Goal: Check status: Check status

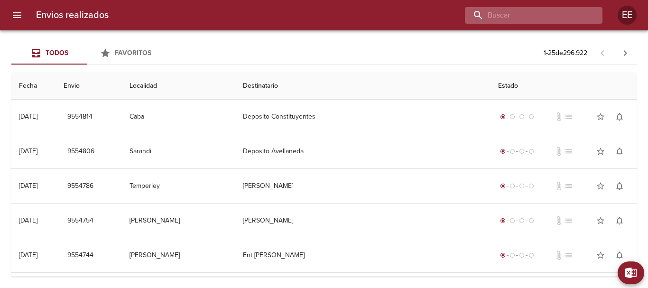
click at [544, 16] on input "buscar" at bounding box center [525, 15] width 121 height 17
paste input "[PERSON_NAME]"
type input "[PERSON_NAME]"
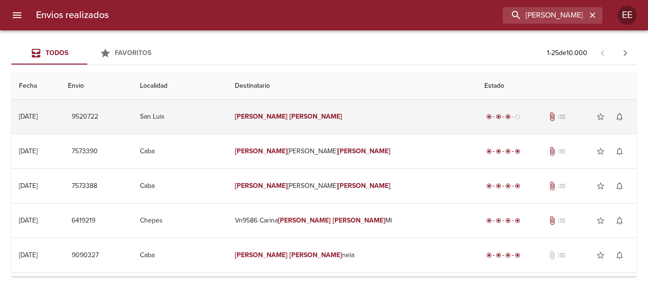
click at [485, 122] on div "radio_button_checked radio_button_checked radio_button_checked radio_button_unc…" at bounding box center [557, 116] width 145 height 19
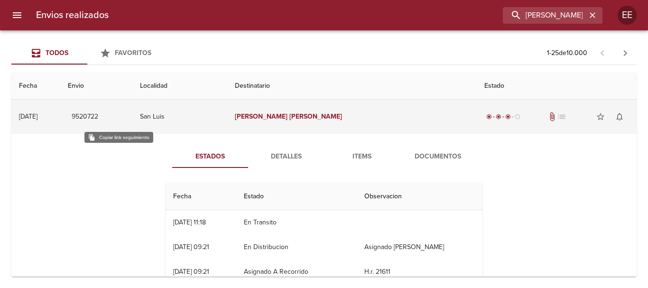
click at [98, 115] on span "9520722" at bounding box center [85, 117] width 27 height 12
click at [515, 117] on span "radio_button_unchecked" at bounding box center [518, 117] width 6 height 6
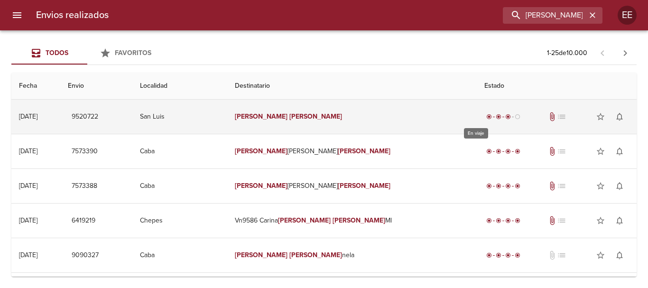
click at [515, 118] on span "radio_button_unchecked" at bounding box center [518, 117] width 6 height 6
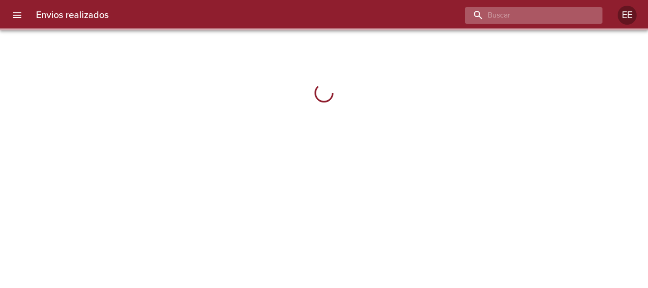
click at [555, 18] on input "buscar" at bounding box center [525, 15] width 121 height 17
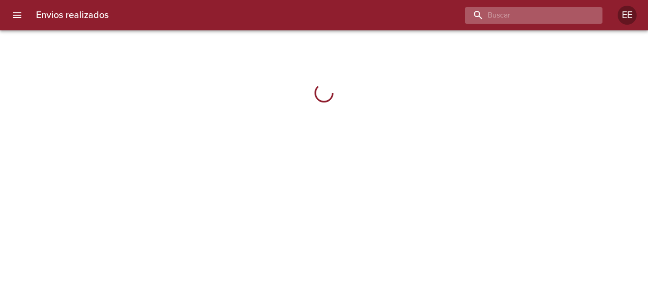
paste input "[URL][DOMAIN_NAME]"
type input "h"
type input "[PERSON_NAME]"
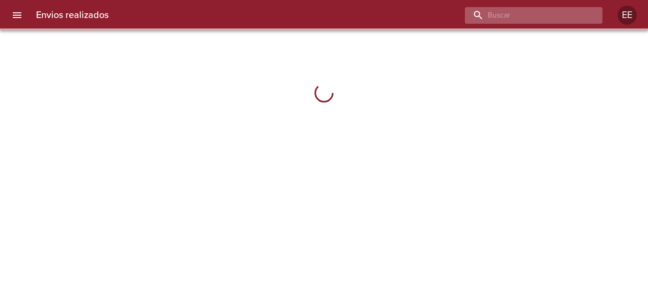
click at [541, 14] on input "buscar" at bounding box center [525, 15] width 121 height 17
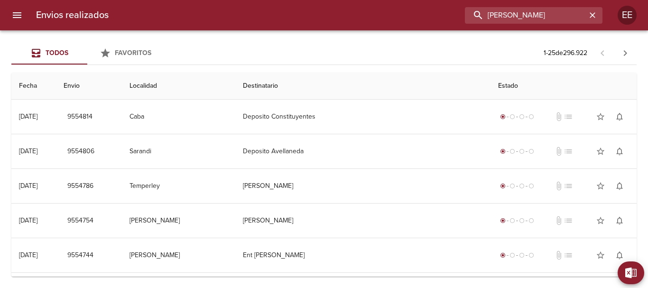
type input "[PERSON_NAME]"
